Goal: Information Seeking & Learning: Learn about a topic

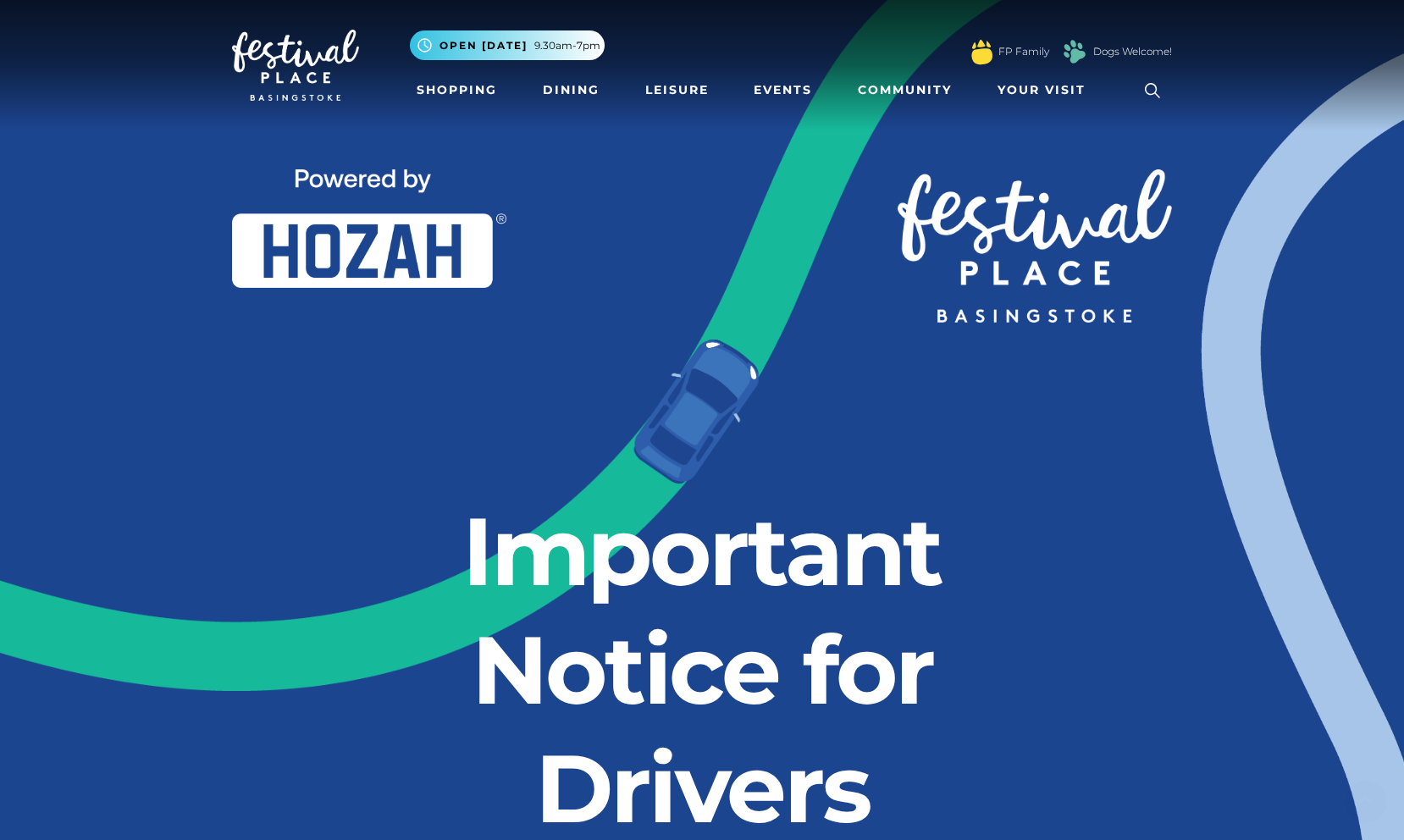
scroll to position [309, 0]
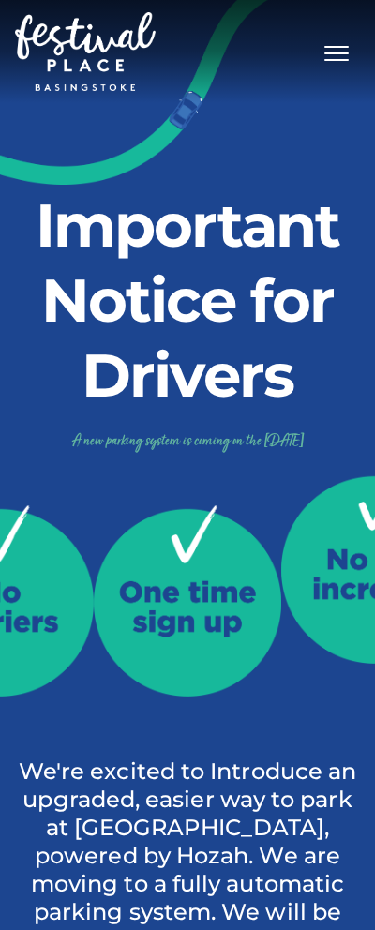
click at [226, 408] on h2 "Important Notice for Drivers" at bounding box center [187, 300] width 347 height 225
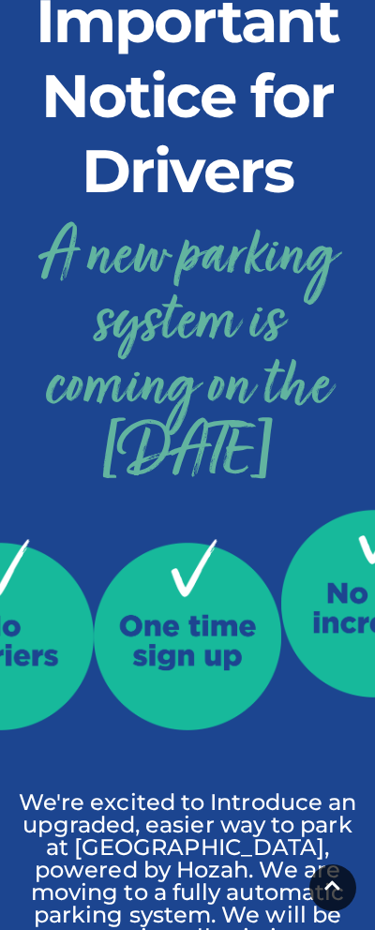
scroll to position [205, 0]
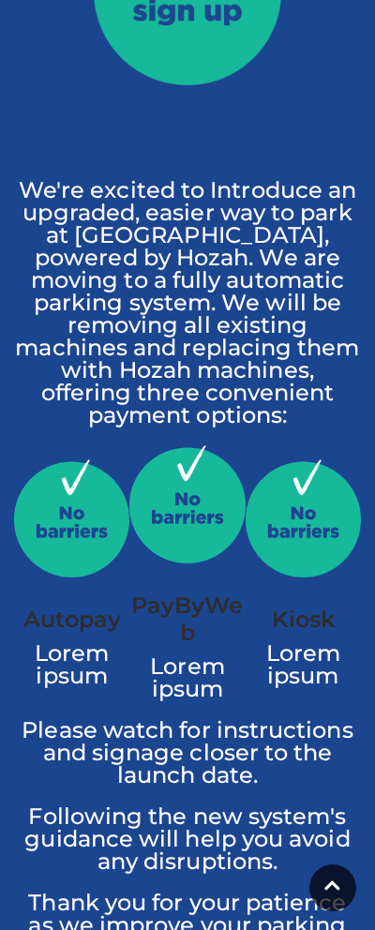
scroll to position [1280, 0]
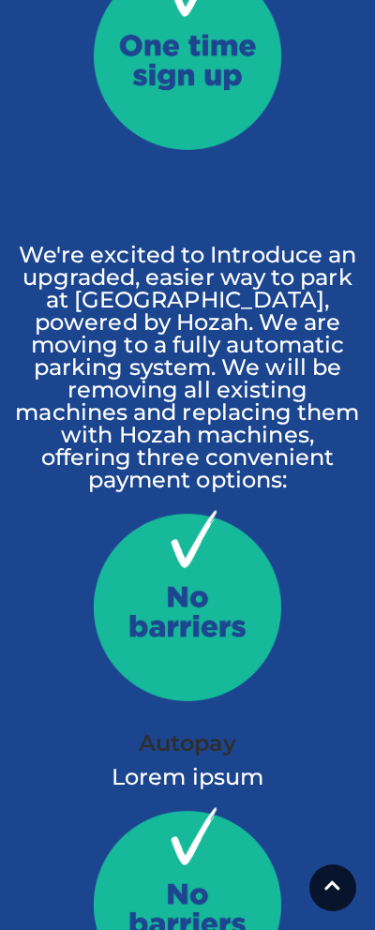
scroll to position [1204, 0]
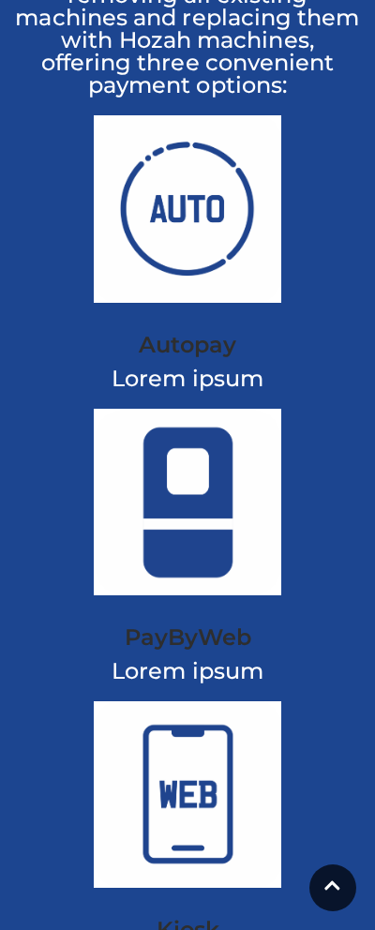
scroll to position [1529, 0]
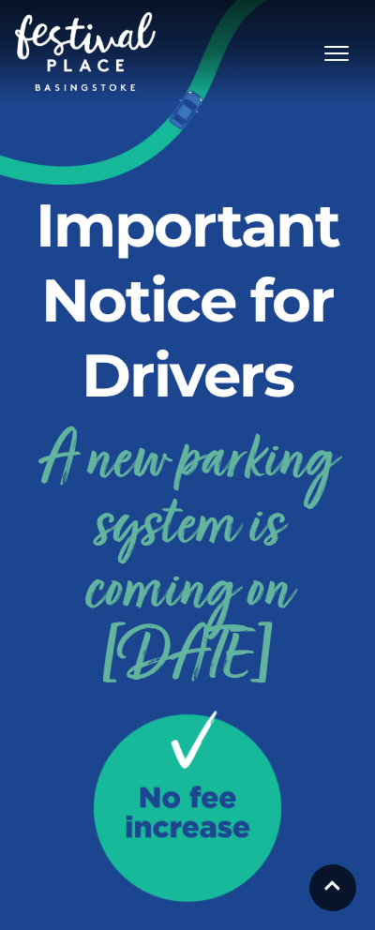
scroll to position [1587, 0]
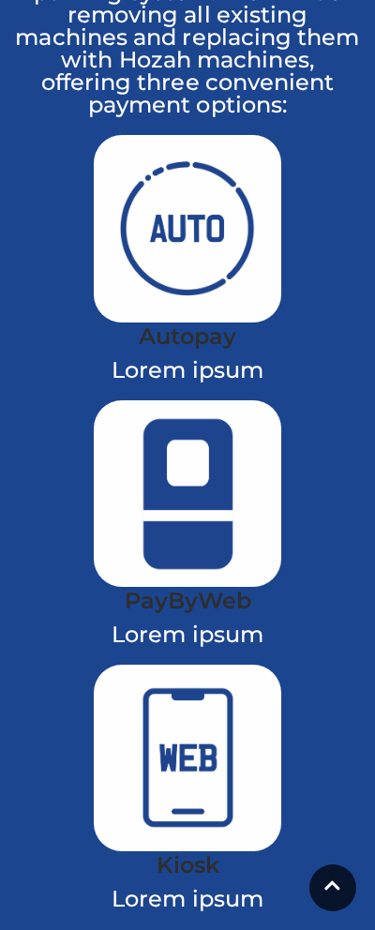
scroll to position [1684, 0]
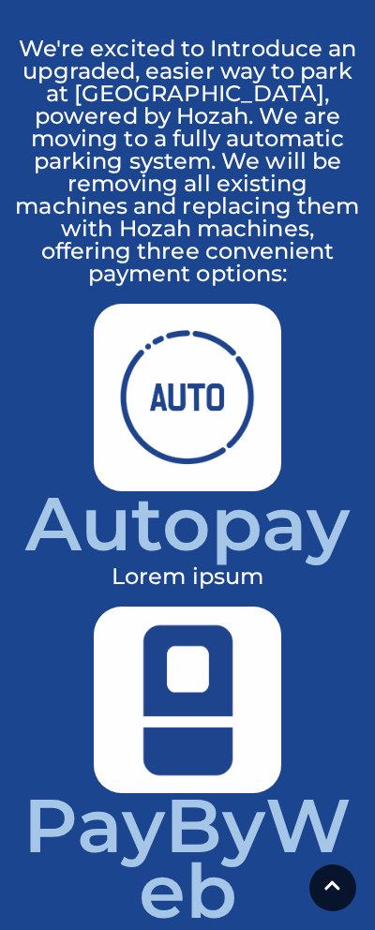
scroll to position [1391, 0]
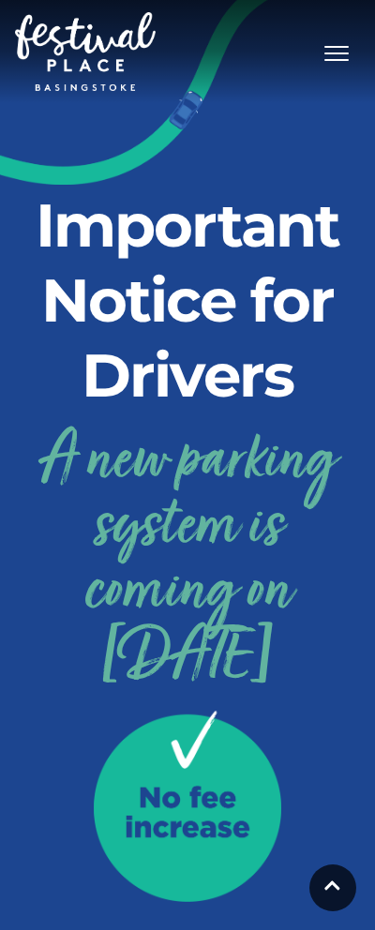
scroll to position [1582, 0]
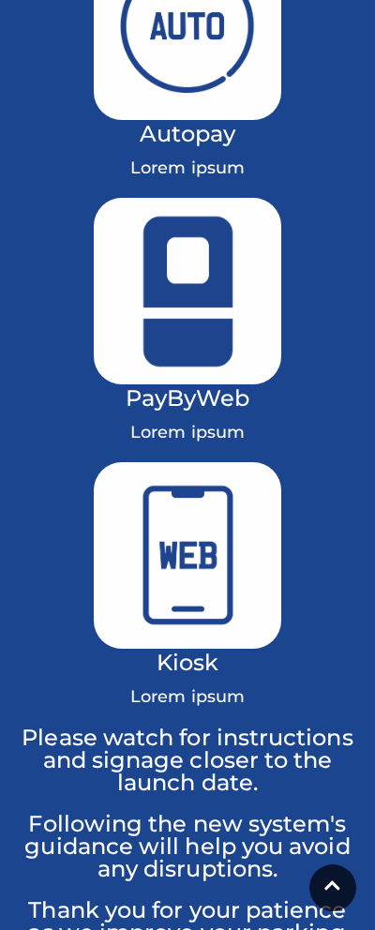
scroll to position [1771, 0]
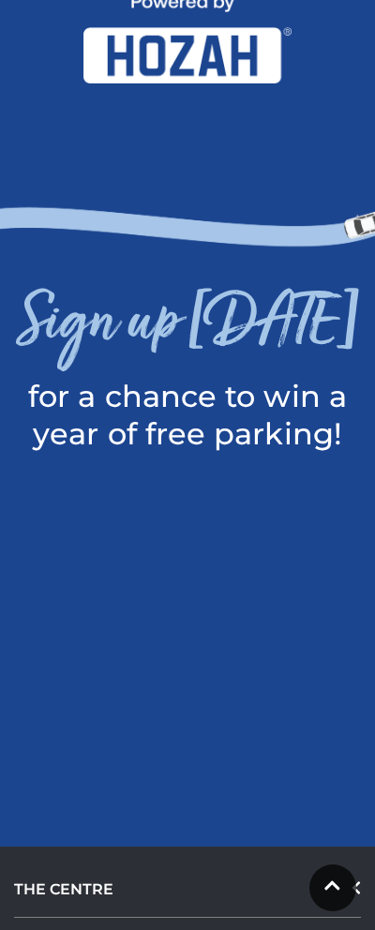
scroll to position [2798, 0]
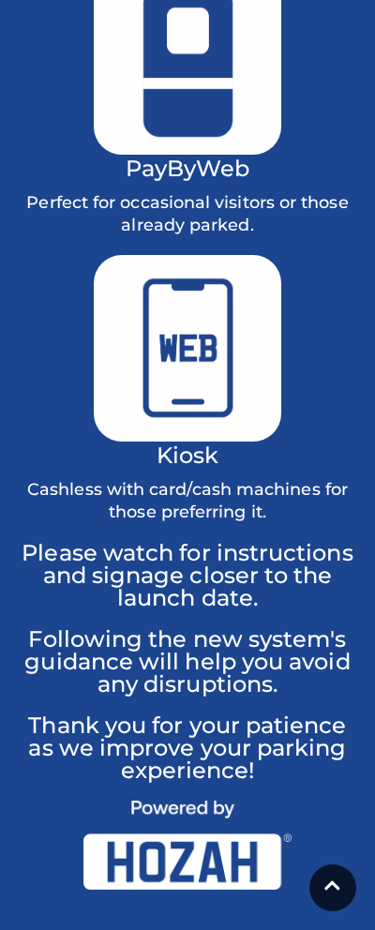
scroll to position [2021, 0]
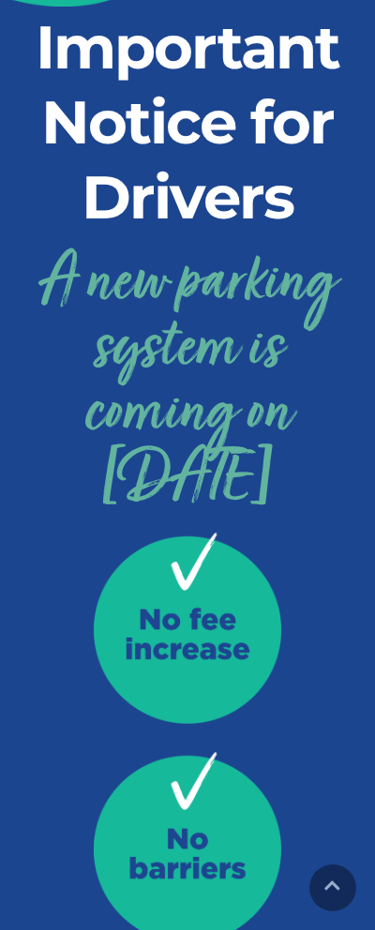
scroll to position [180, 0]
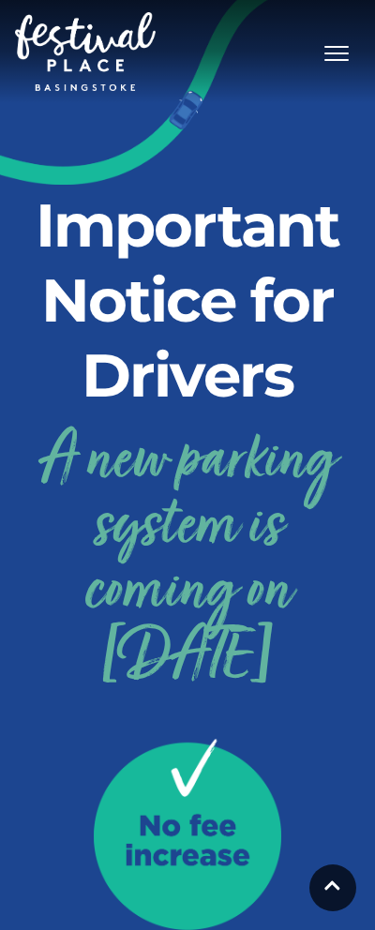
scroll to position [180, 0]
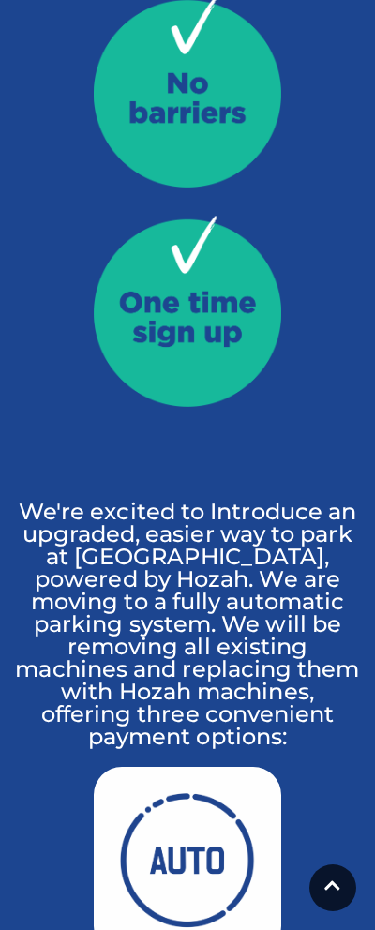
scroll to position [1028, 0]
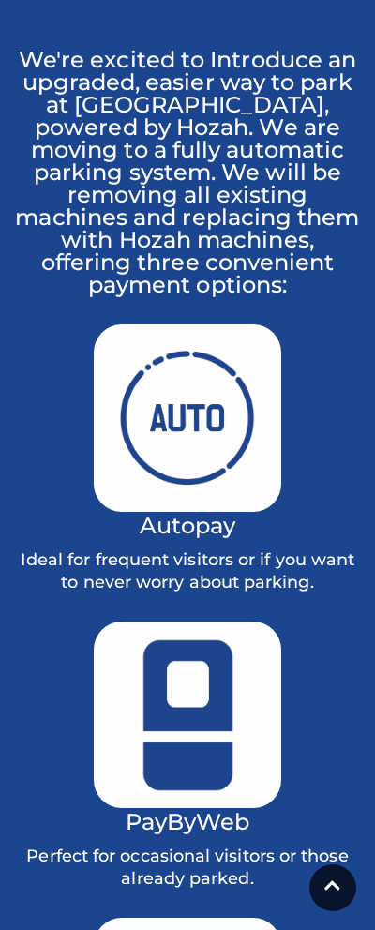
scroll to position [1219, 0]
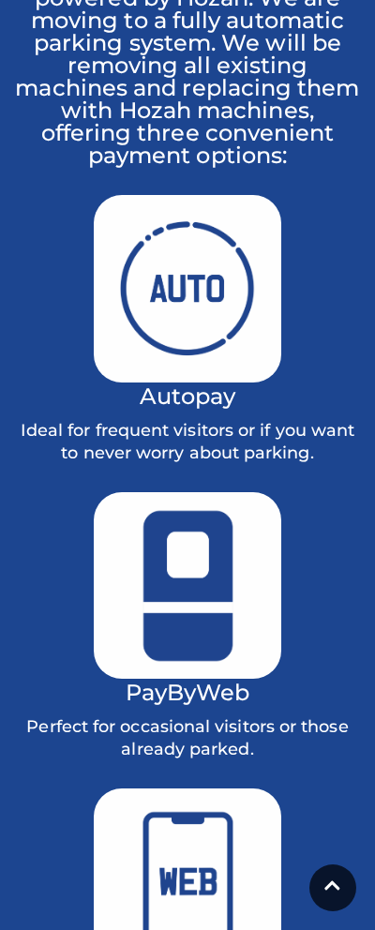
scroll to position [1479, 0]
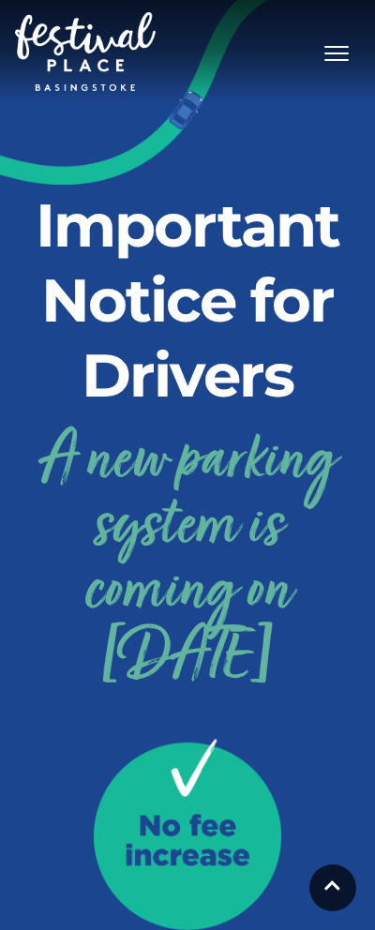
scroll to position [1480, 0]
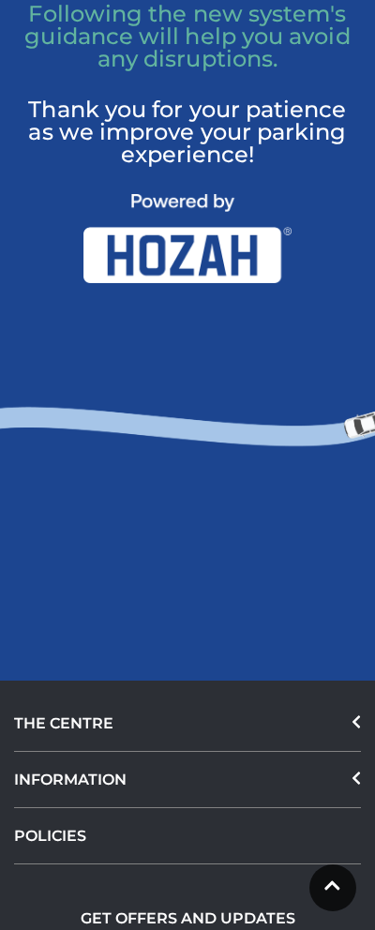
scroll to position [2741, 0]
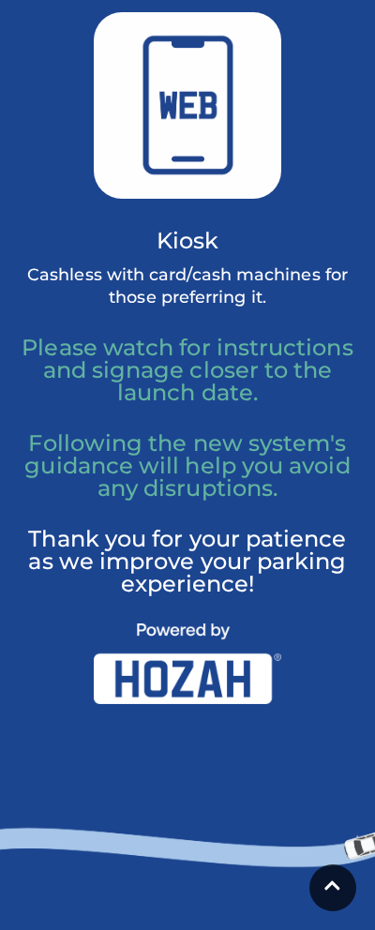
scroll to position [2382, 0]
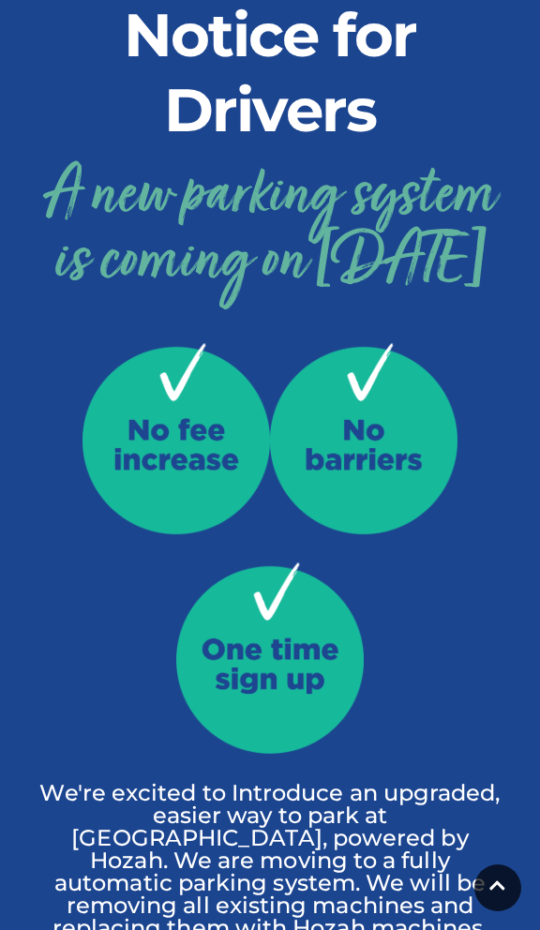
scroll to position [276, 0]
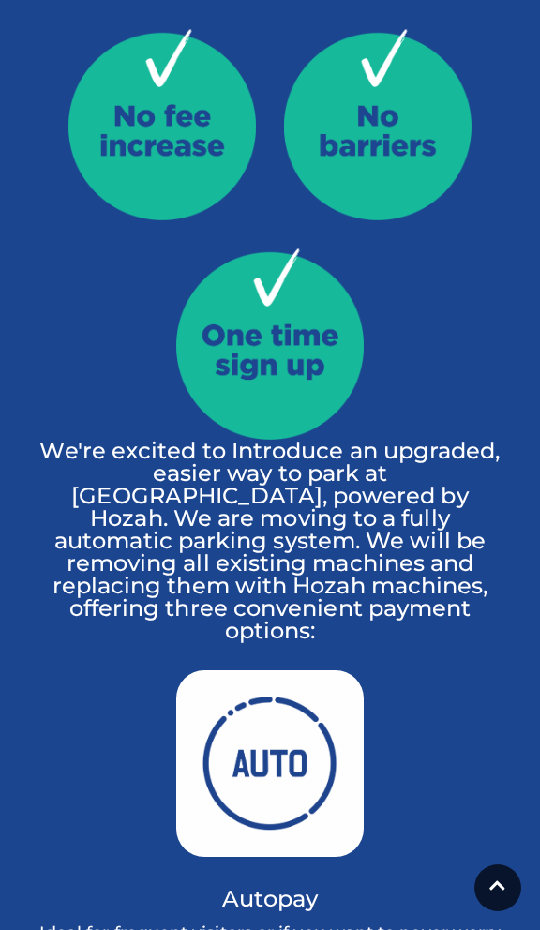
scroll to position [584, 0]
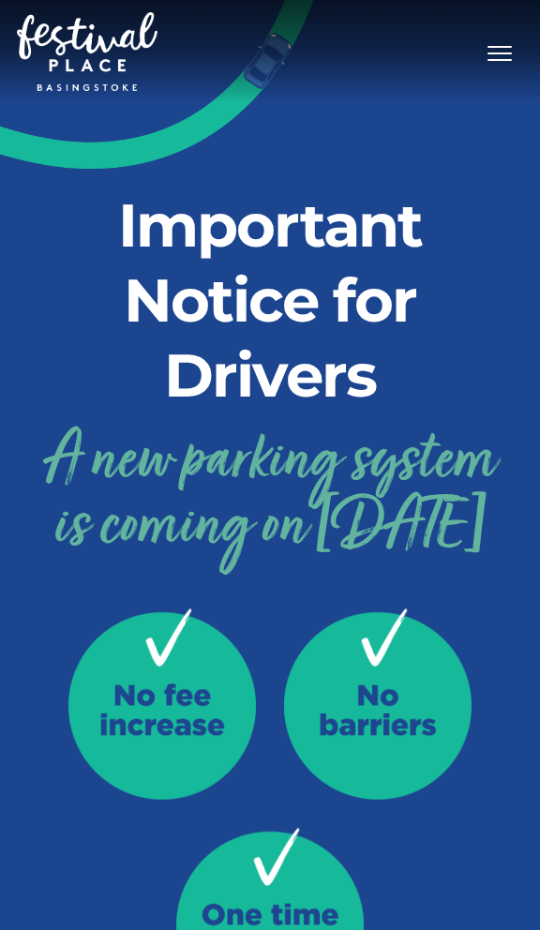
click at [314, 284] on h2 "Important Notice for Drivers" at bounding box center [270, 300] width 478 height 225
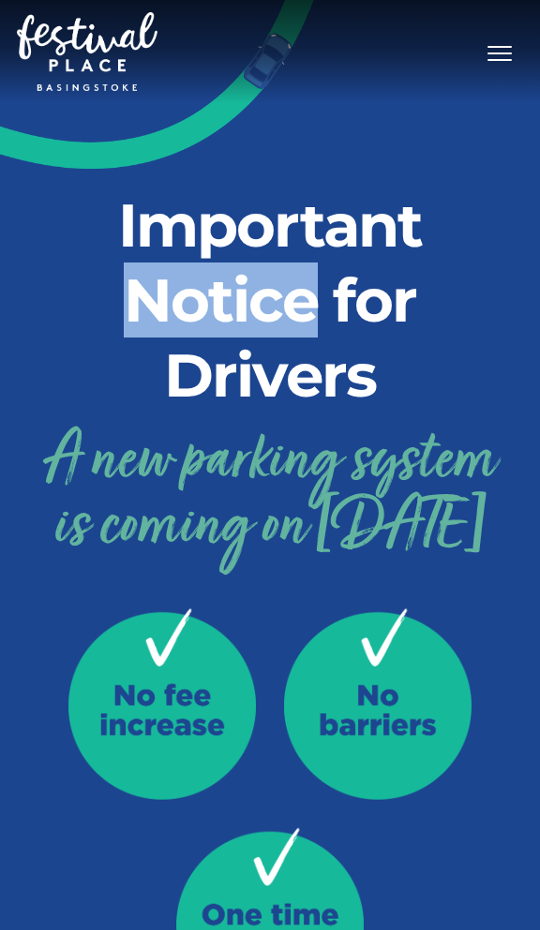
click at [274, 318] on h2 "Important Notice for Drivers" at bounding box center [270, 300] width 478 height 225
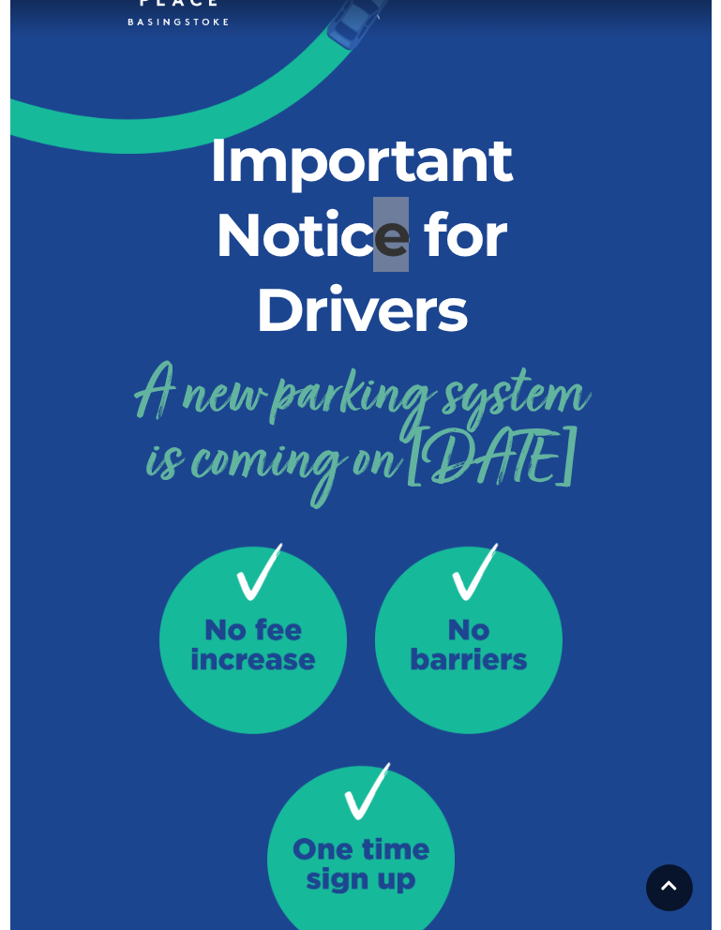
scroll to position [50, 0]
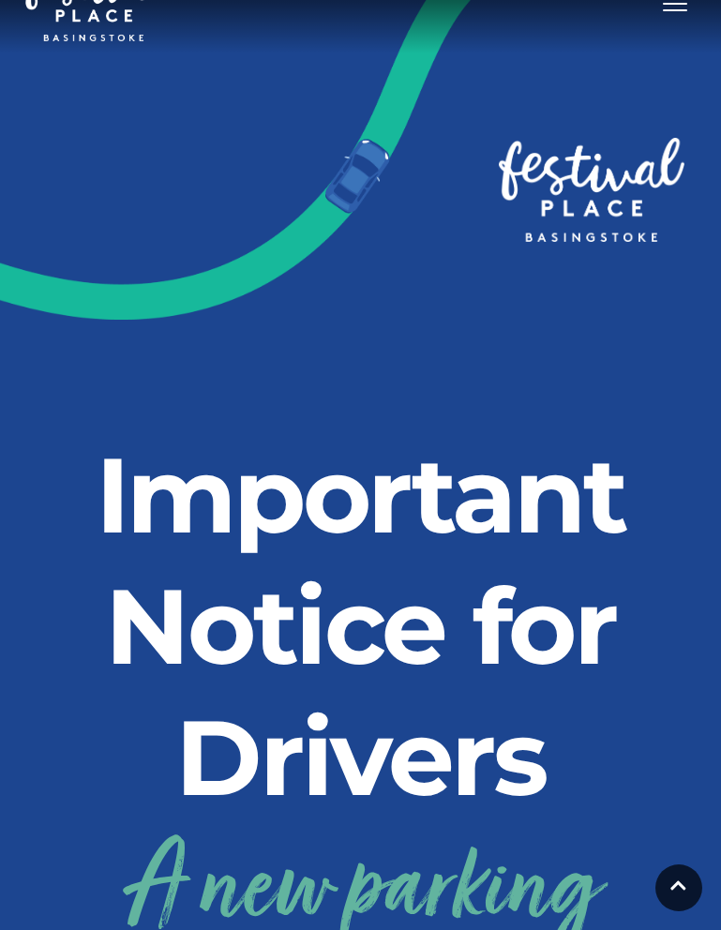
scroll to position [0, 0]
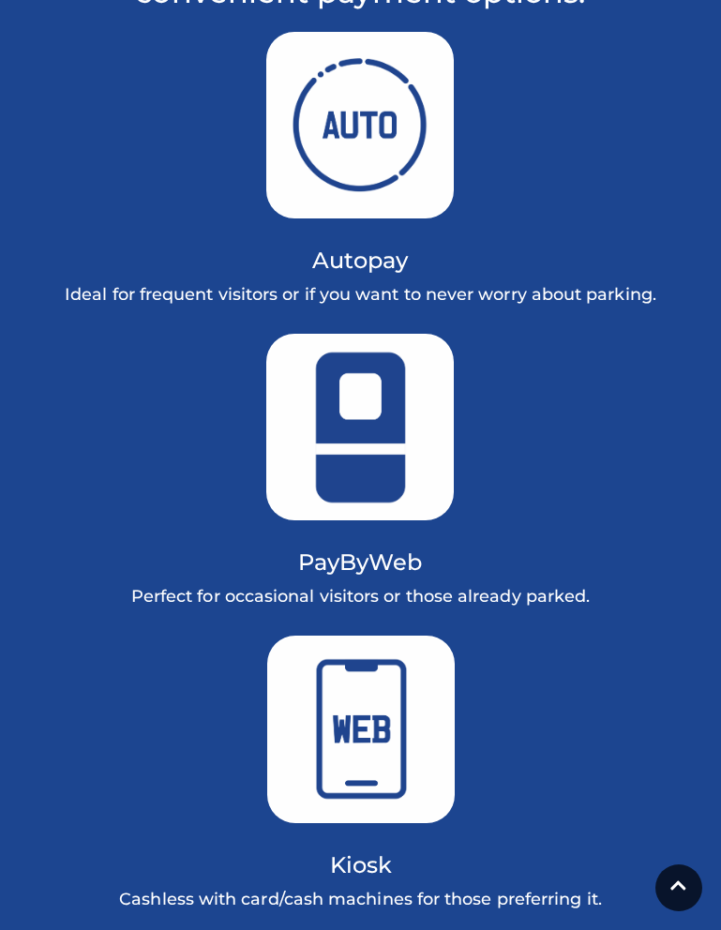
scroll to position [1195, 0]
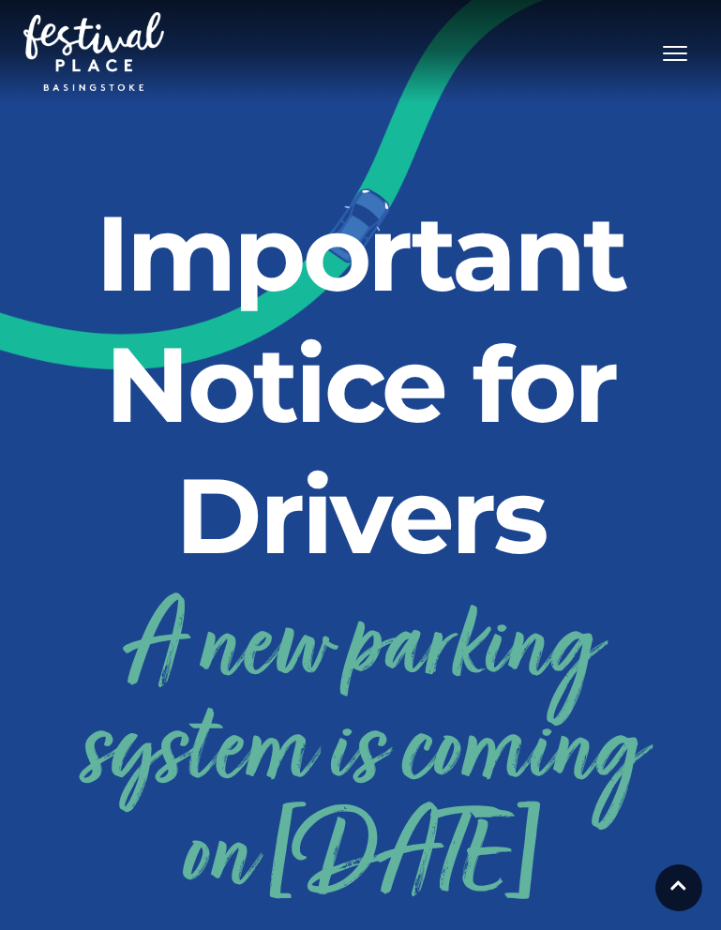
scroll to position [1197, 0]
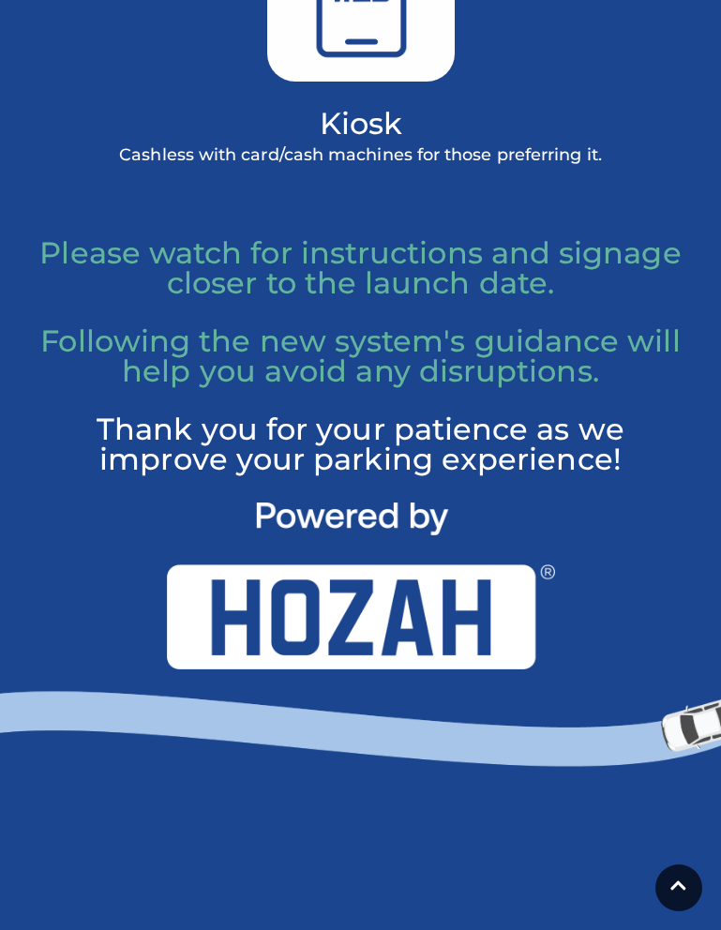
scroll to position [2373, 0]
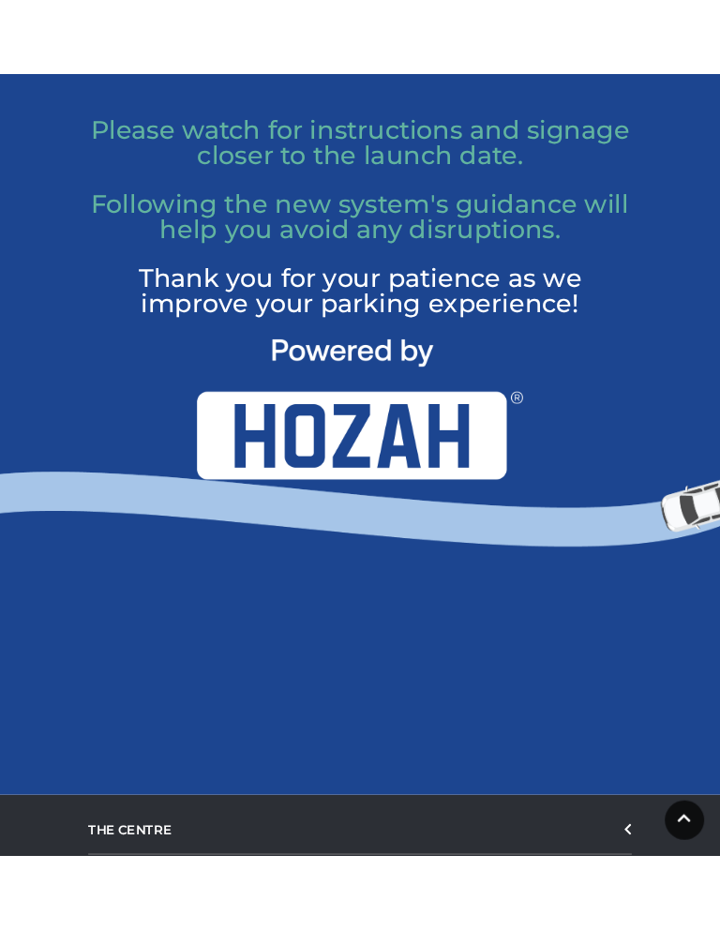
scroll to position [2431, 0]
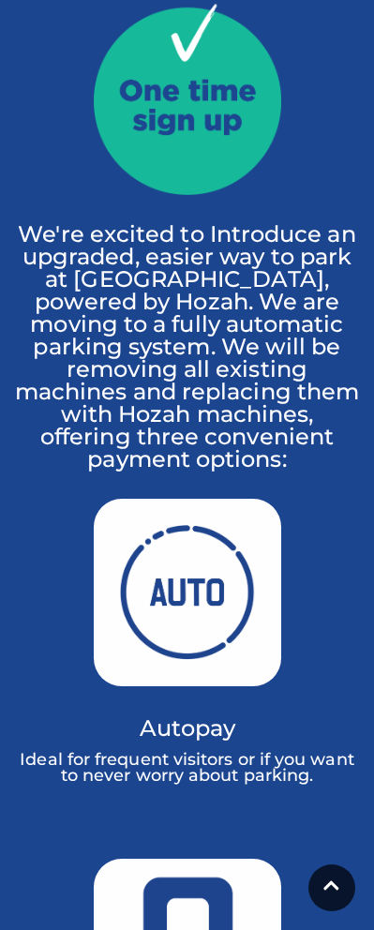
scroll to position [1157, 0]
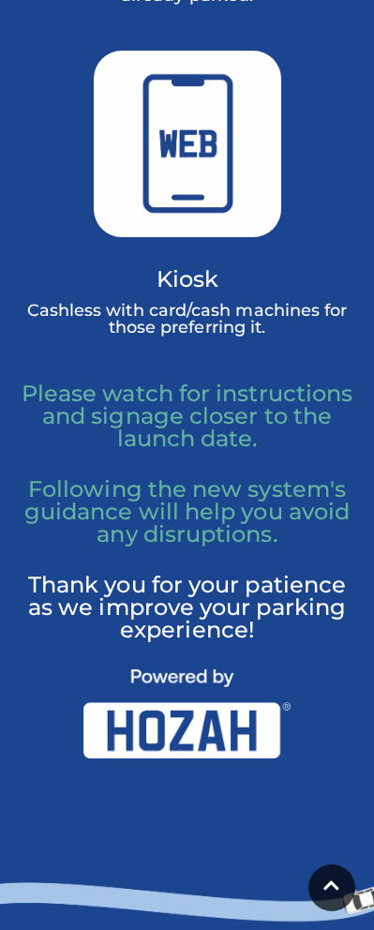
scroll to position [2290, 0]
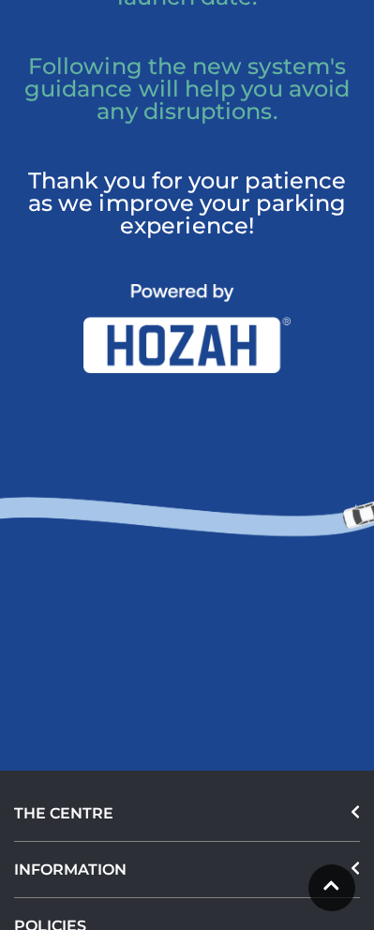
scroll to position [2725, 0]
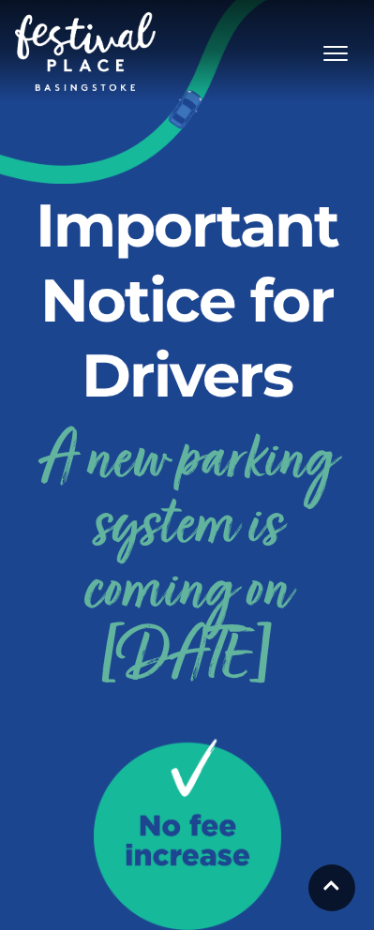
scroll to position [2727, 0]
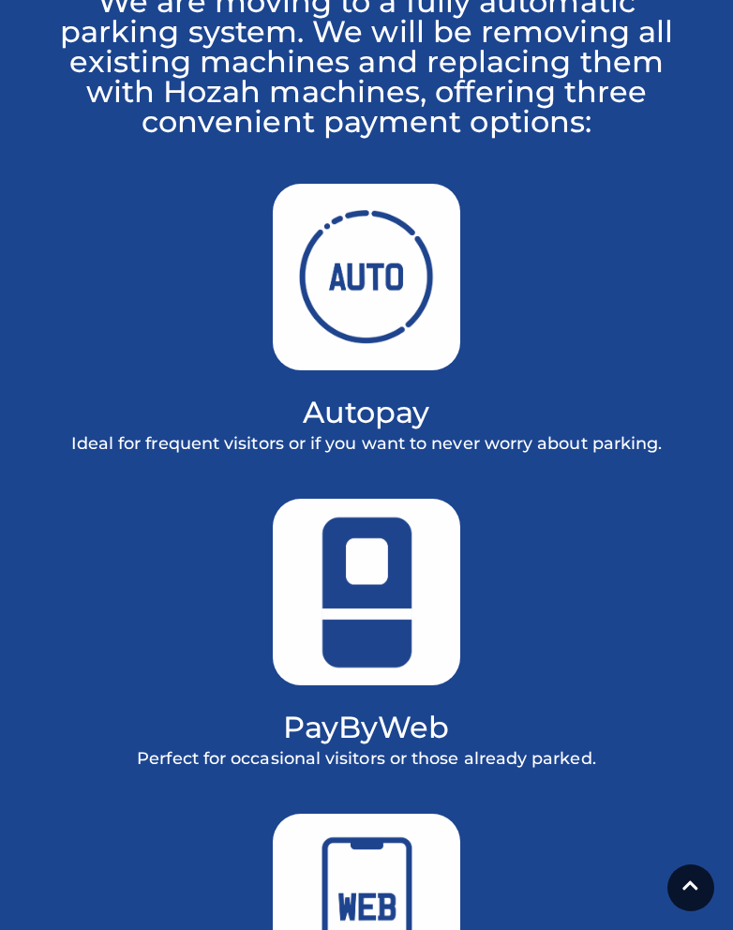
scroll to position [1034, 0]
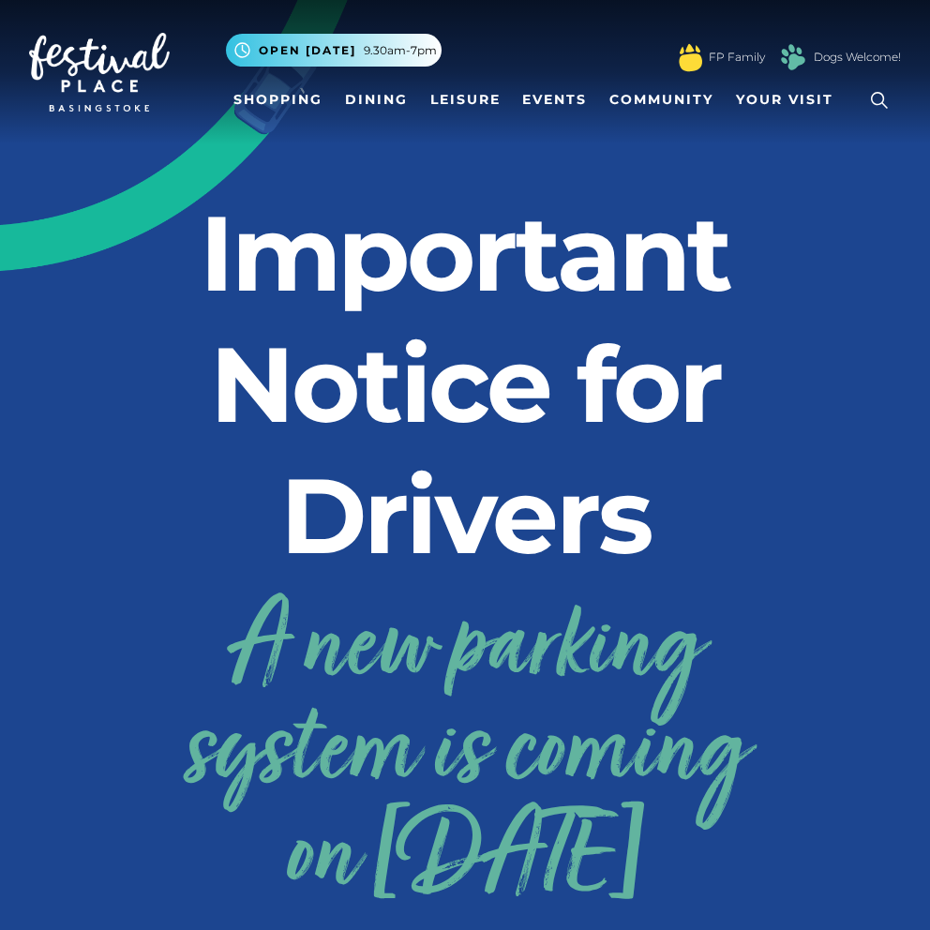
click at [696, 428] on h2 "Important Notice for Drivers" at bounding box center [465, 385] width 572 height 394
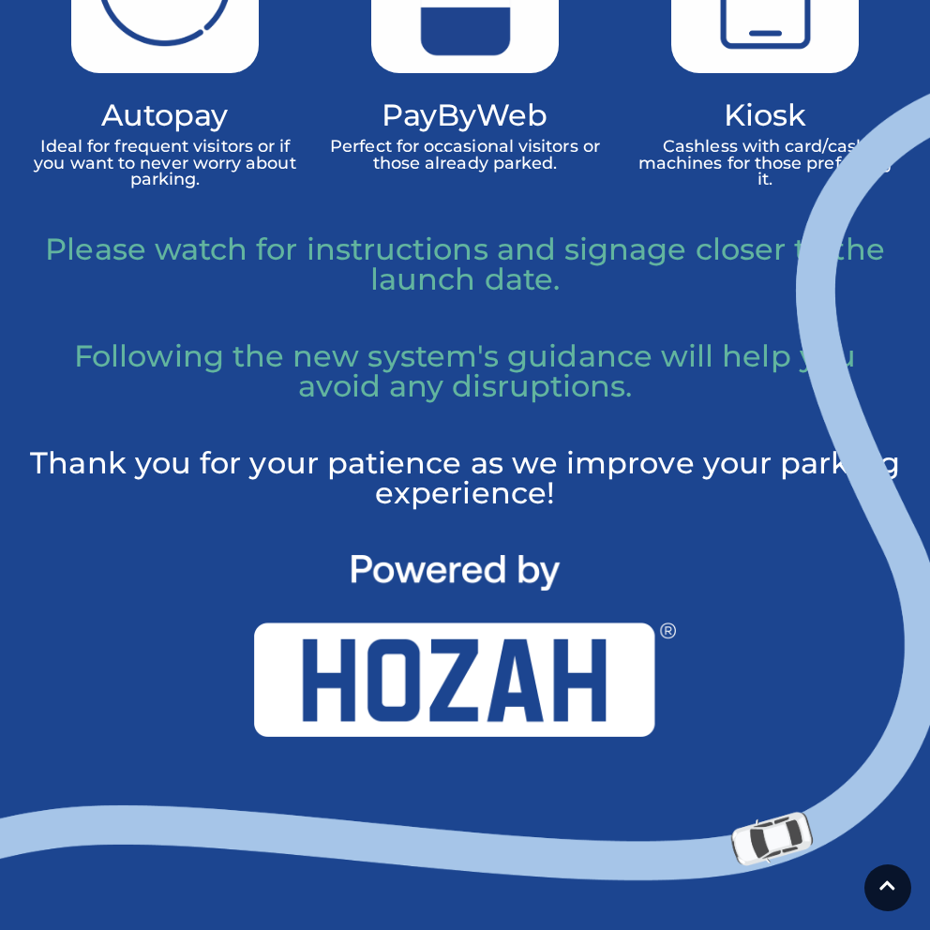
scroll to position [1419, 0]
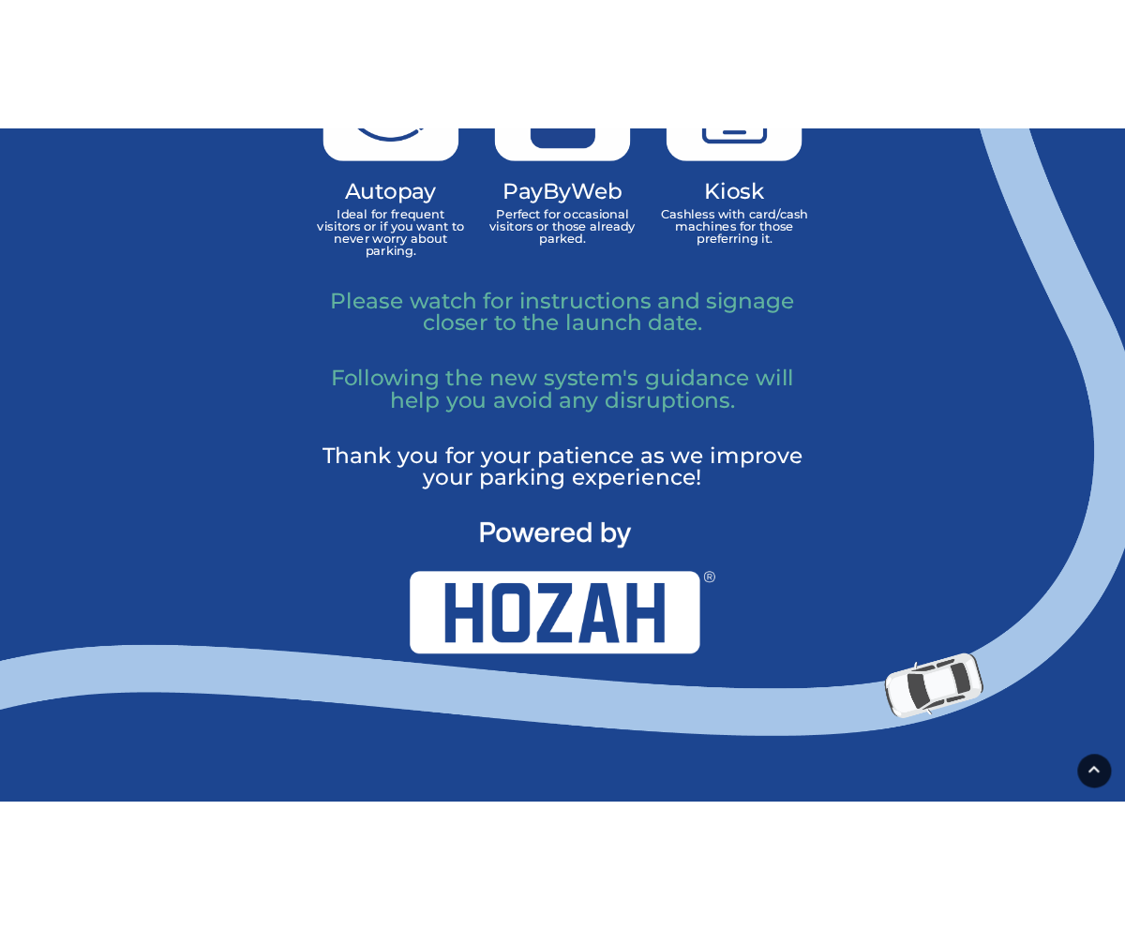
scroll to position [1916, 0]
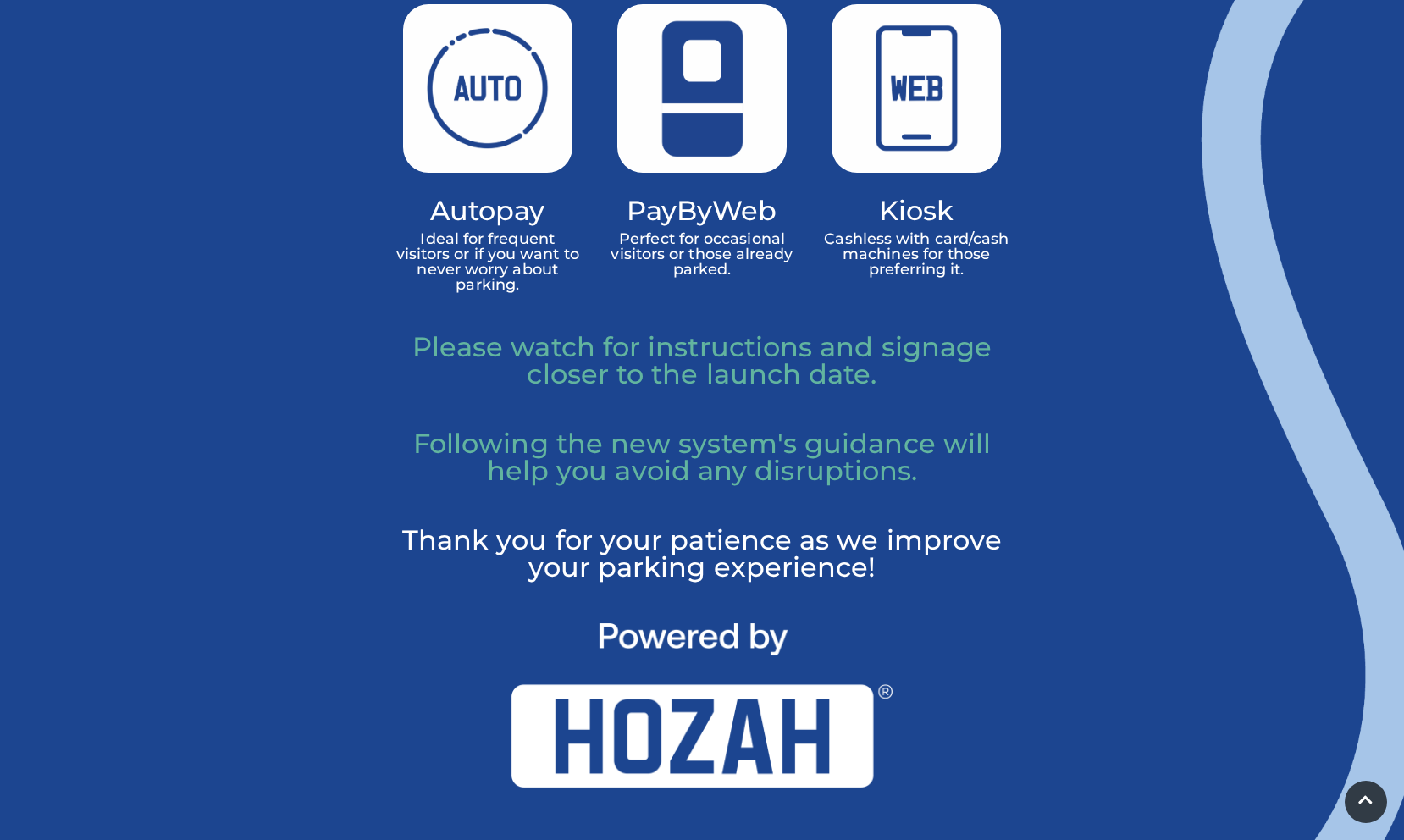
scroll to position [1294, 0]
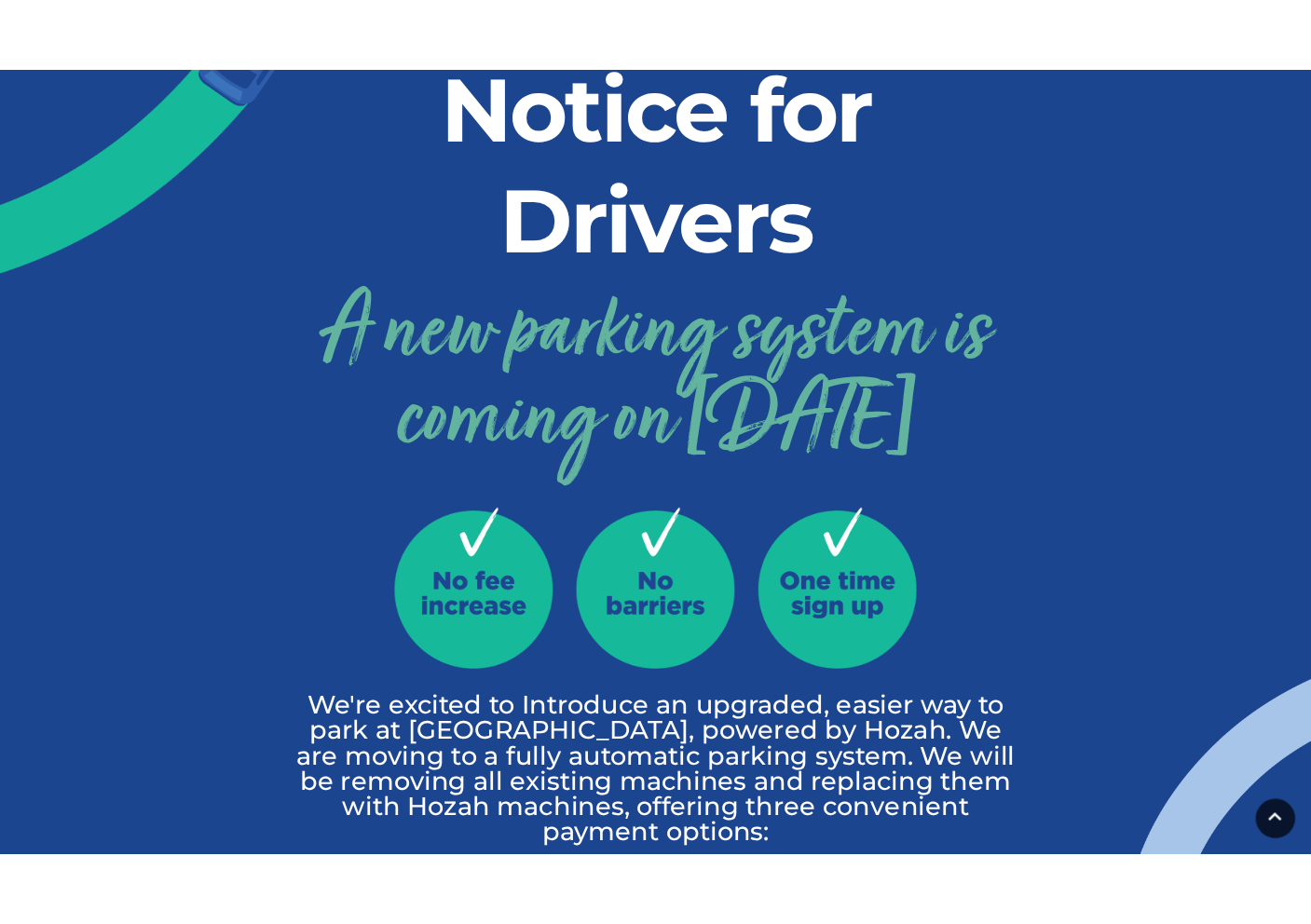
scroll to position [327, 0]
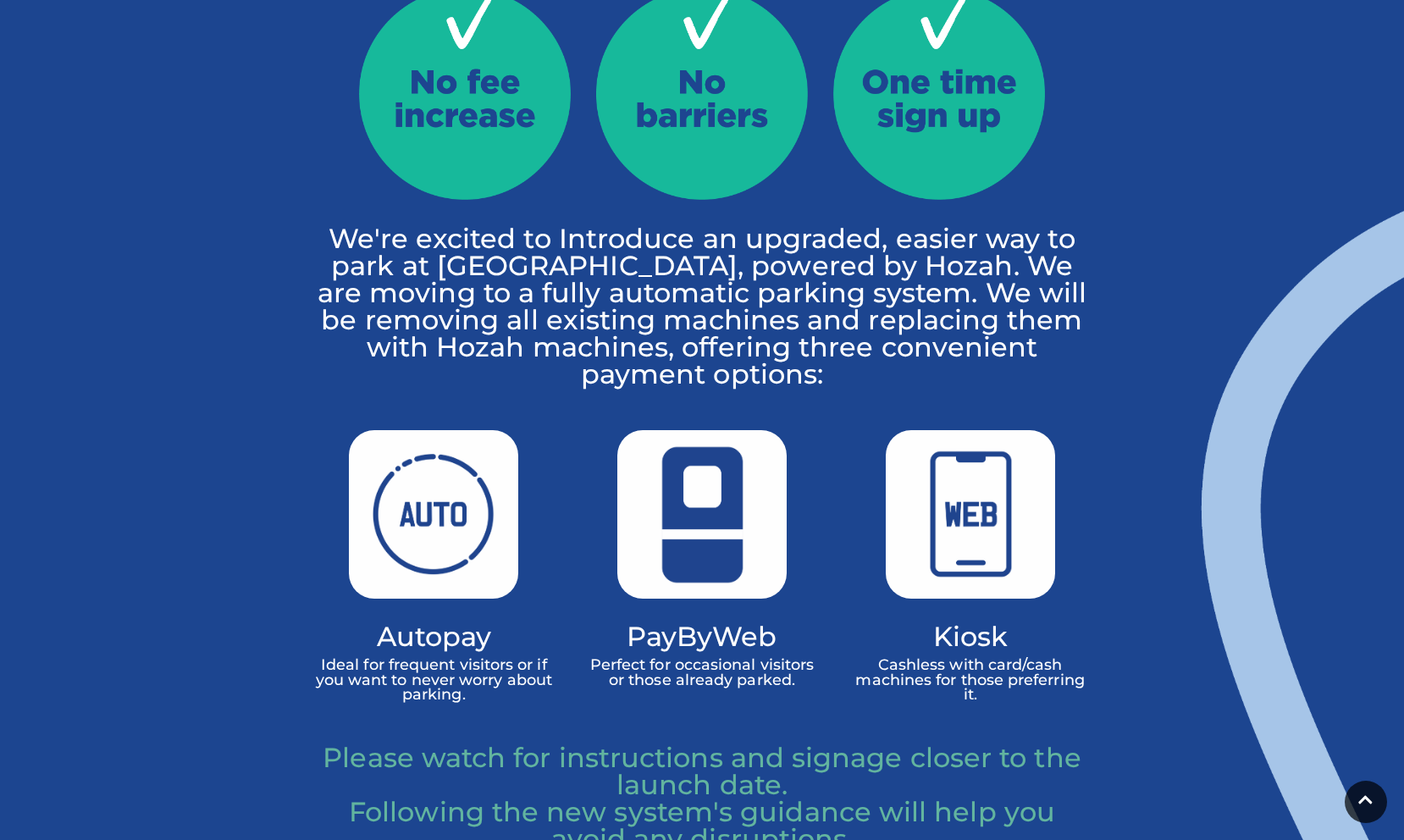
click at [435, 629] on img at bounding box center [731, 851] width 2107 height 1370
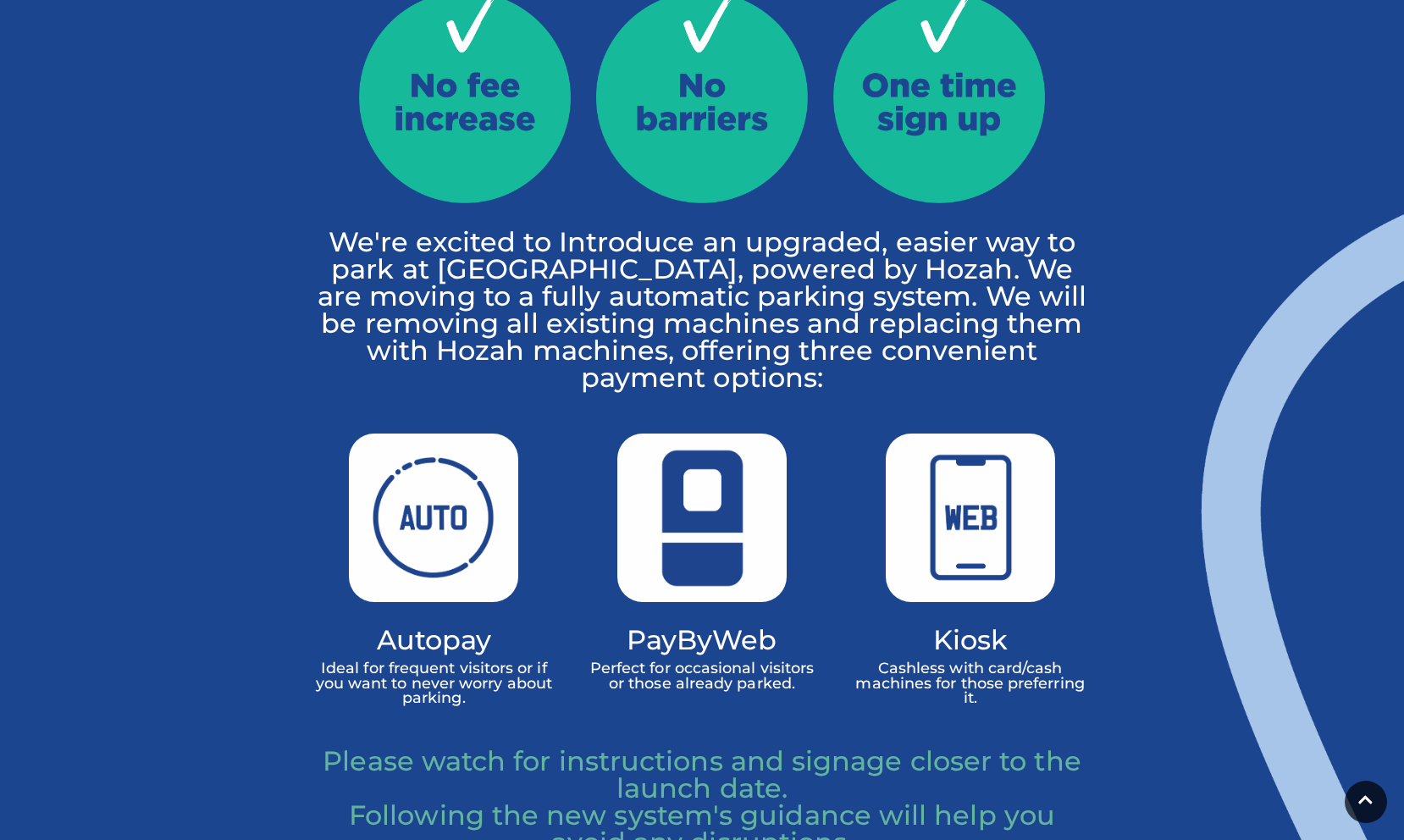
click at [617, 638] on img at bounding box center [731, 854] width 2107 height 1370
drag, startPoint x: 671, startPoint y: 632, endPoint x: 723, endPoint y: 630, distance: 52.0
click at [702, 630] on img at bounding box center [731, 854] width 2107 height 1370
drag, startPoint x: 760, startPoint y: 627, endPoint x: 886, endPoint y: 617, distance: 126.4
click at [811, 624] on img at bounding box center [731, 854] width 2107 height 1370
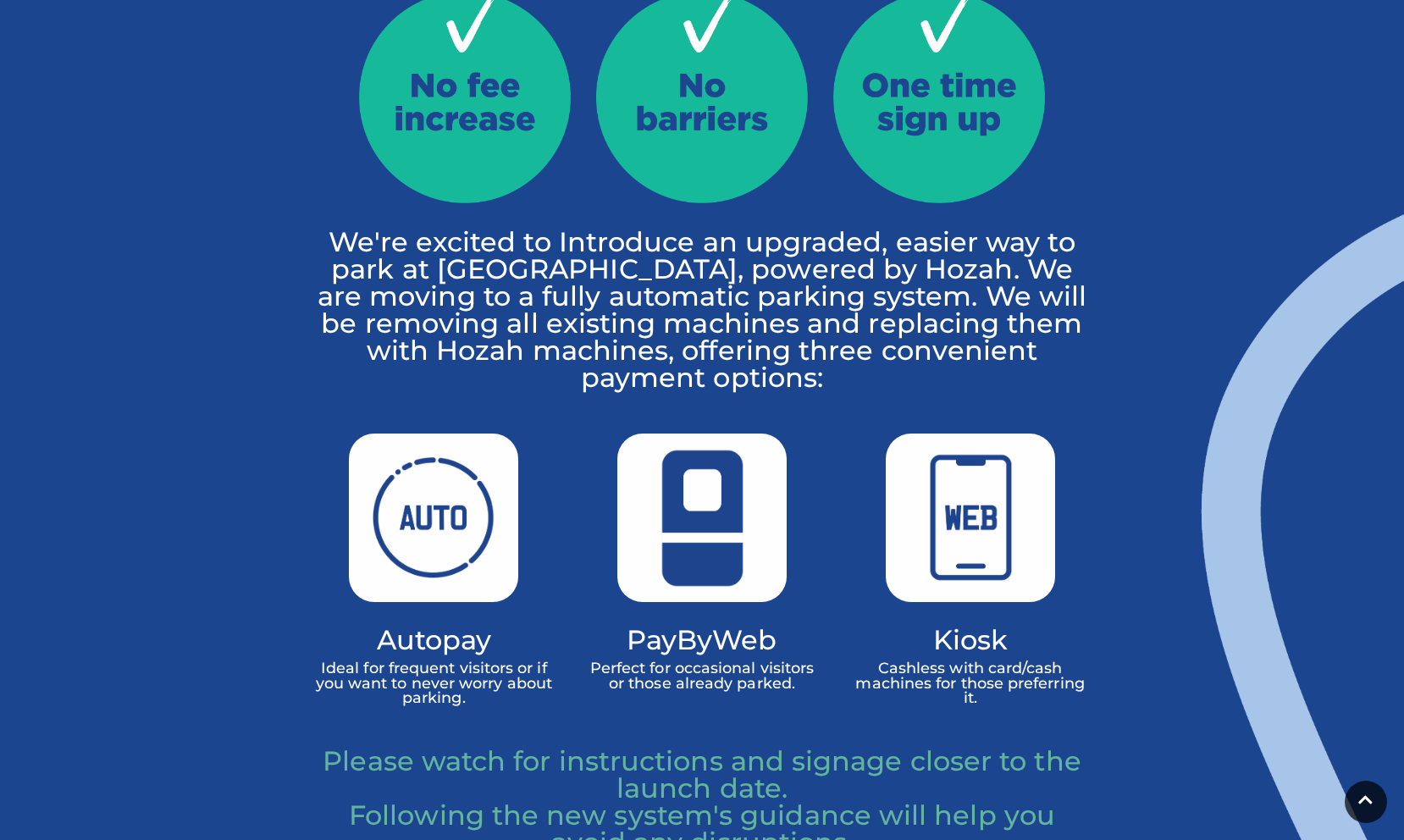
drag, startPoint x: 886, startPoint y: 617, endPoint x: 892, endPoint y: 606, distance: 12.5
click at [894, 610] on img at bounding box center [731, 854] width 2107 height 1370
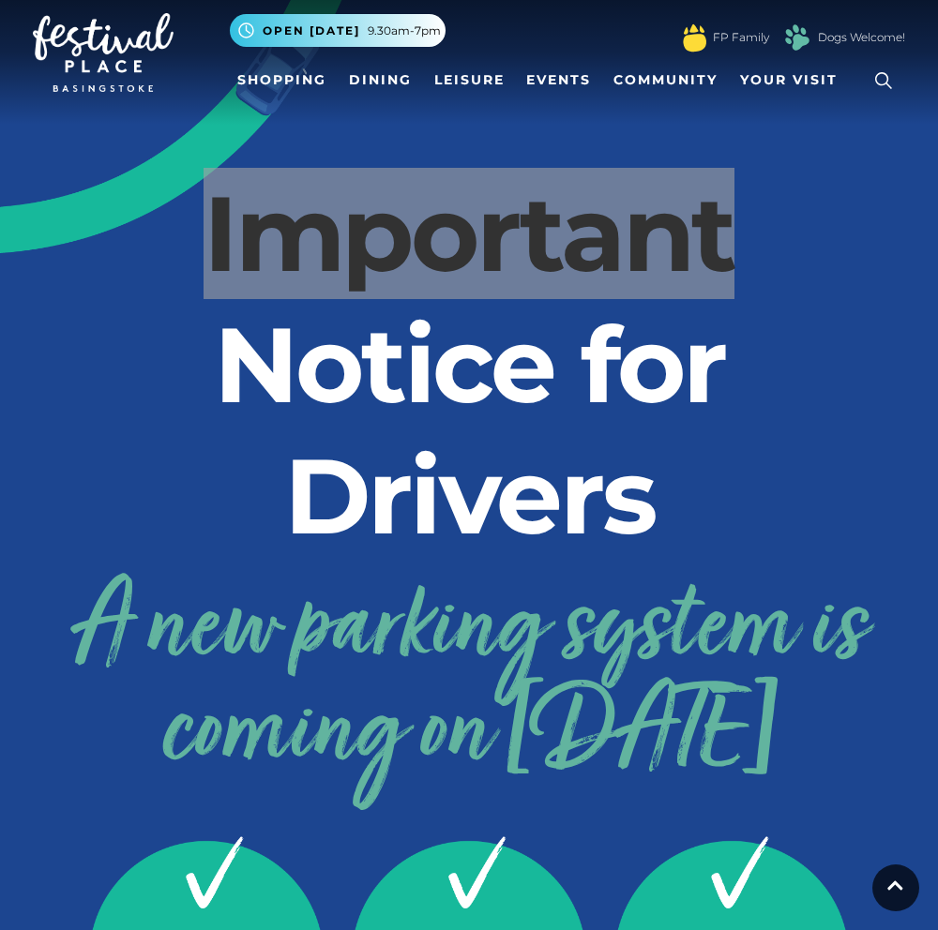
scroll to position [0, 0]
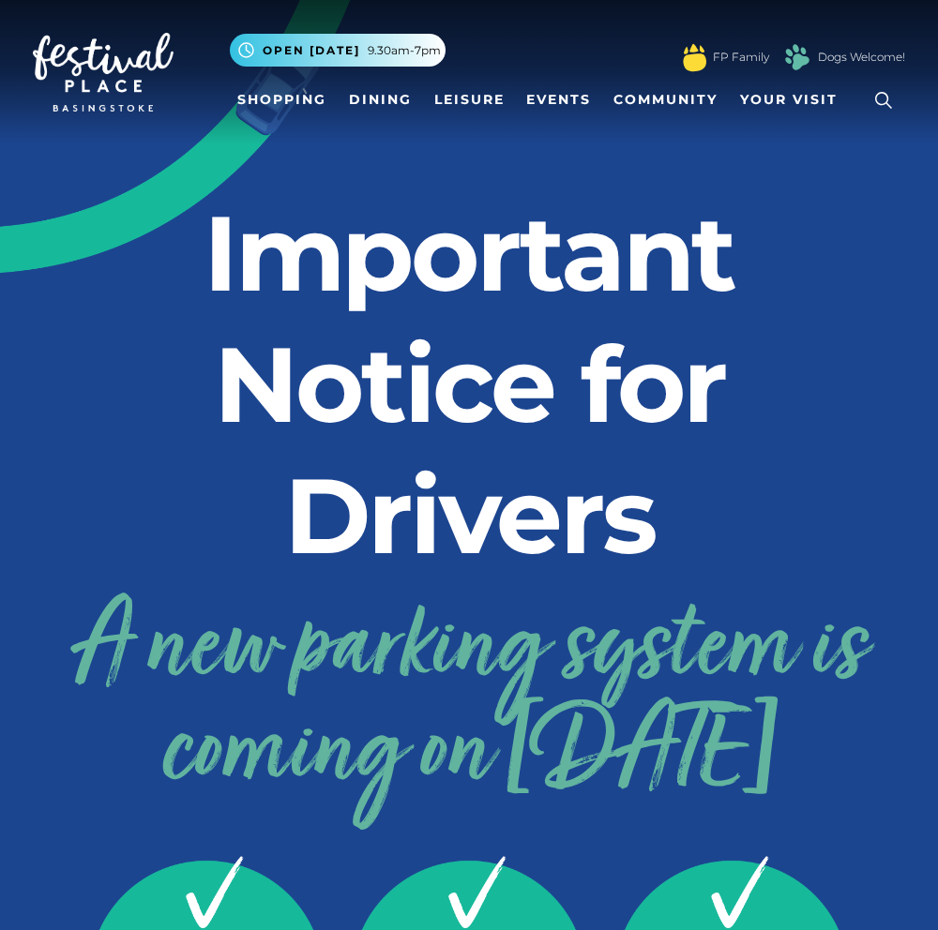
click at [836, 465] on h2 "Important Notice for Drivers" at bounding box center [469, 385] width 872 height 394
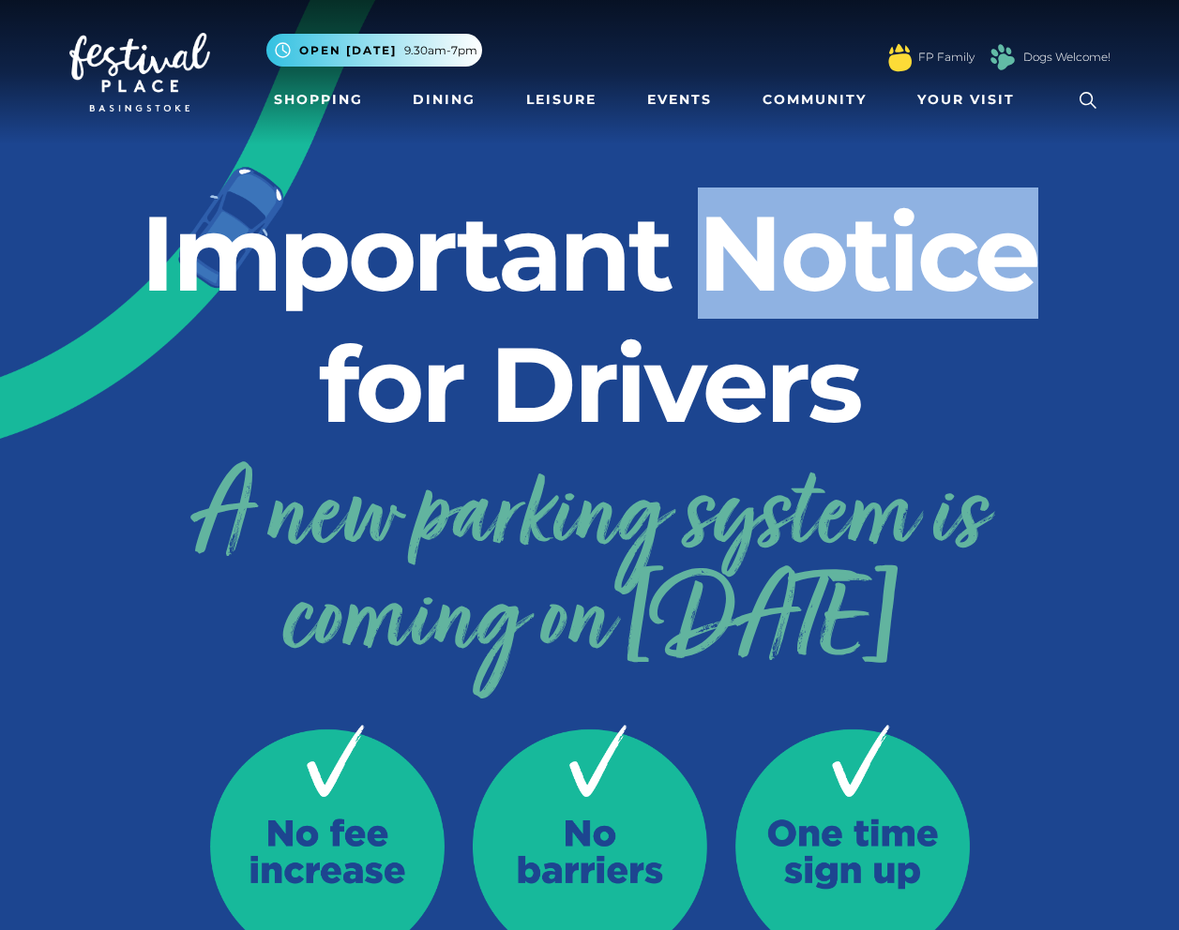
click at [752, 574] on h3 "A new parking system is coming on [DATE]" at bounding box center [589, 587] width 1041 height 237
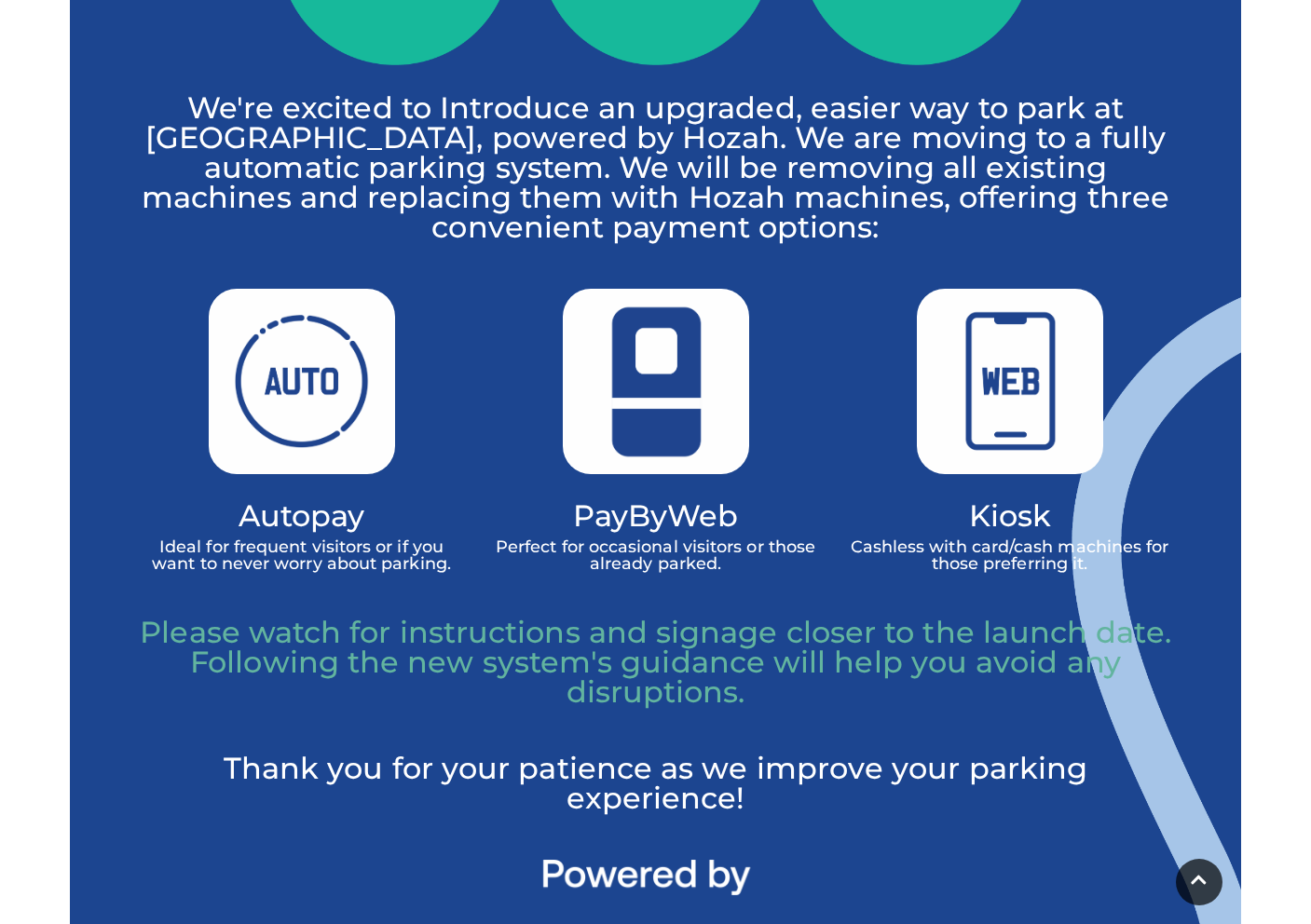
scroll to position [900, 0]
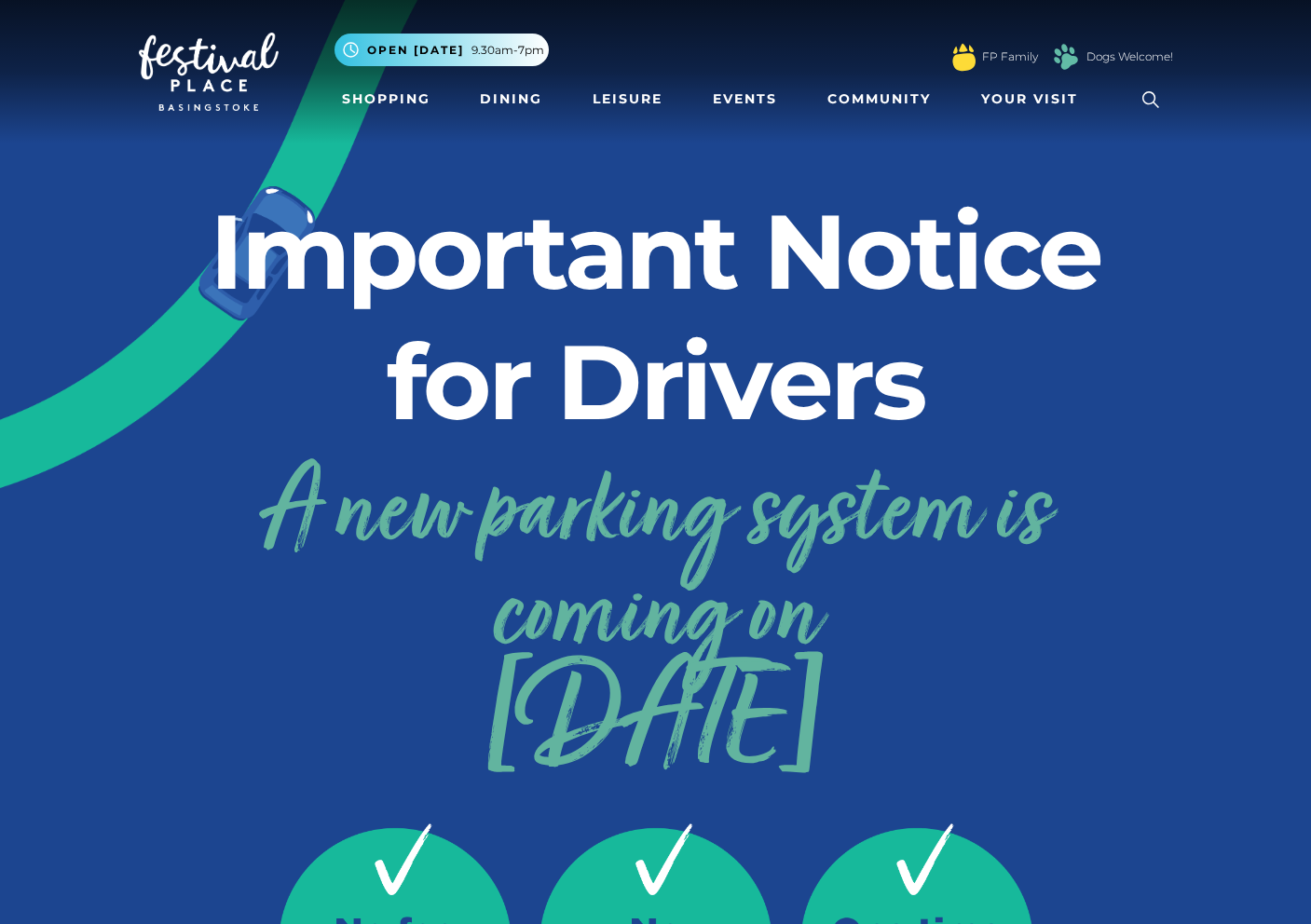
click at [1071, 572] on h3 "A new parking system is coming on [DATE]" at bounding box center [656, 635] width 1035 height 339
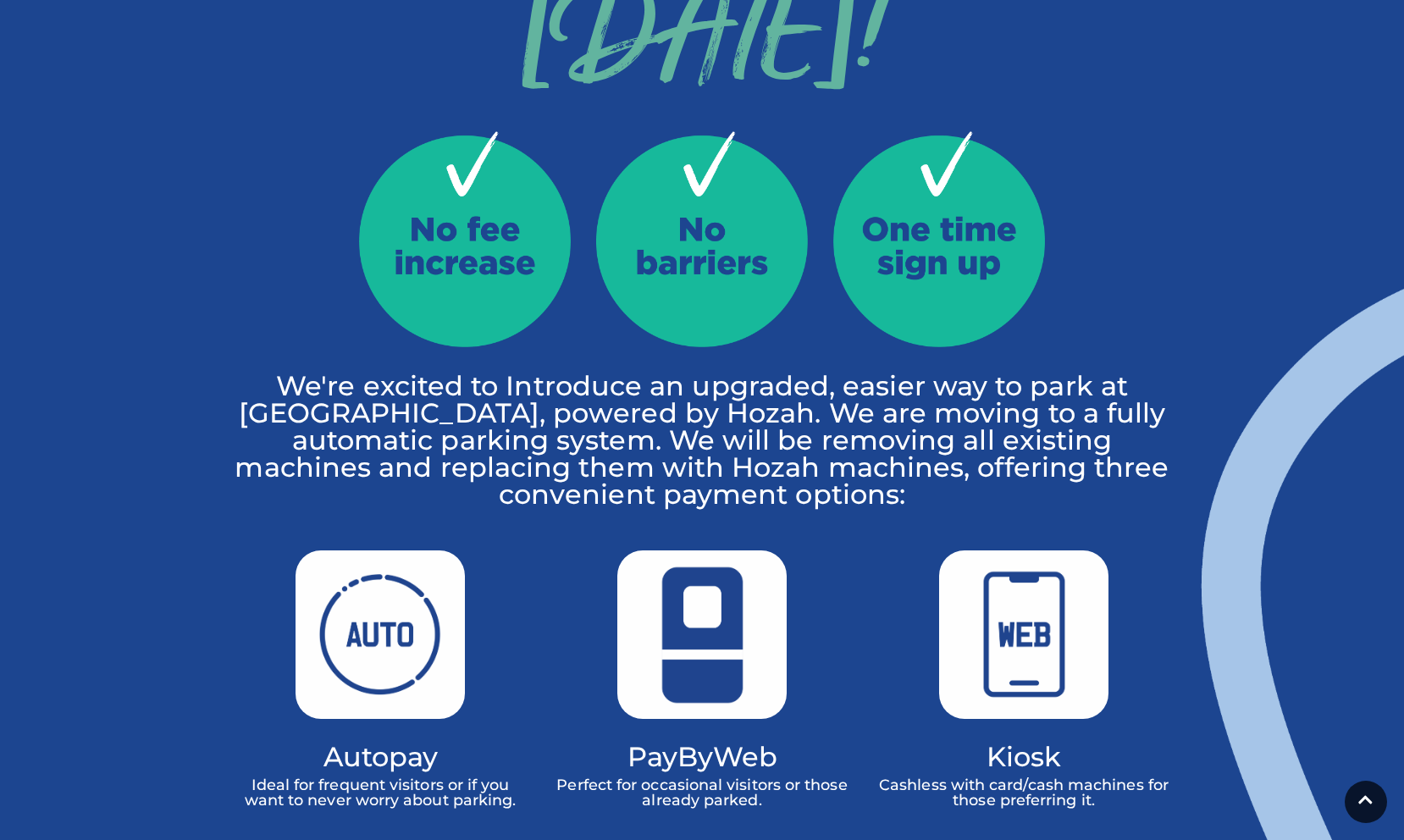
scroll to position [653, 0]
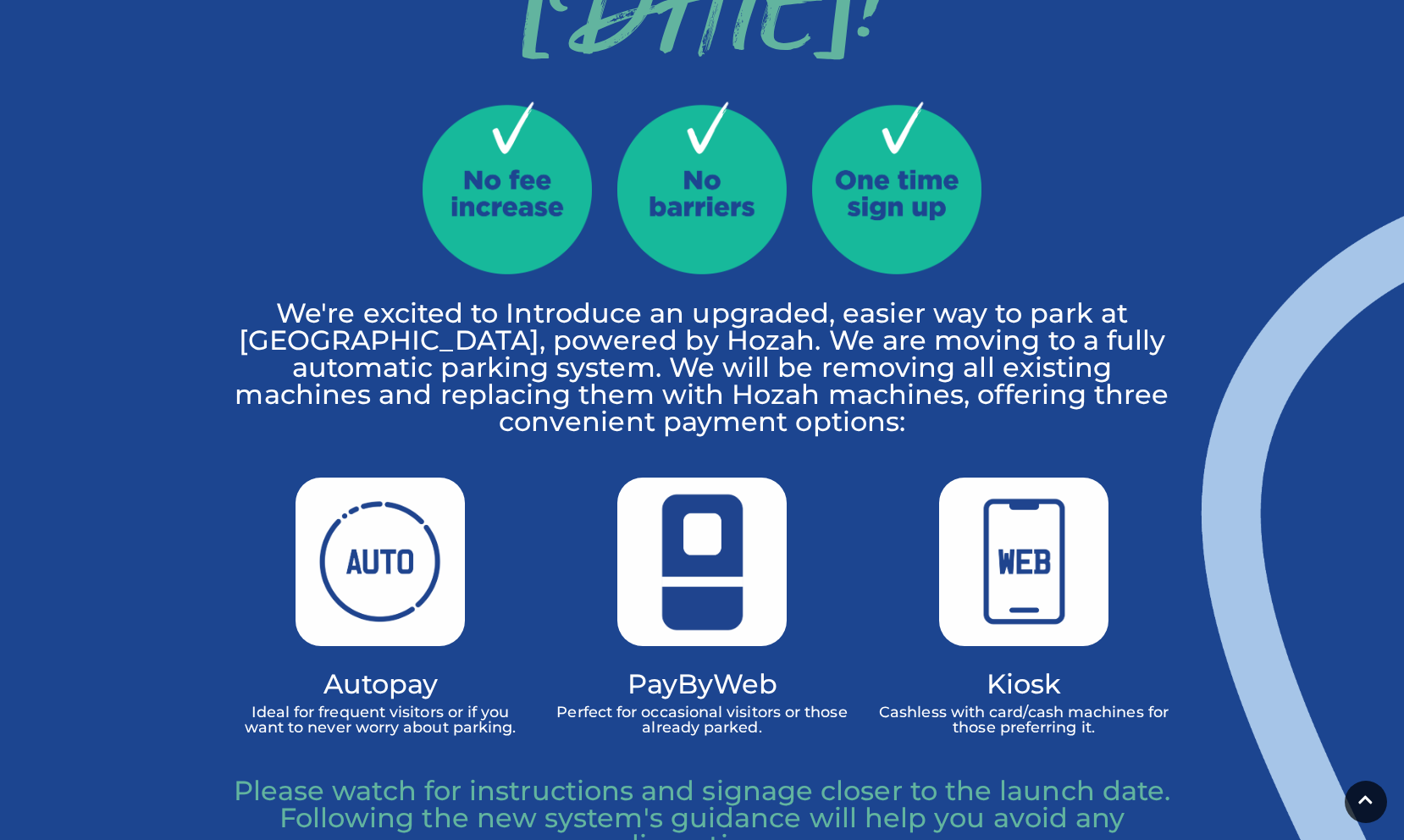
scroll to position [652, 0]
